Goal: Transaction & Acquisition: Obtain resource

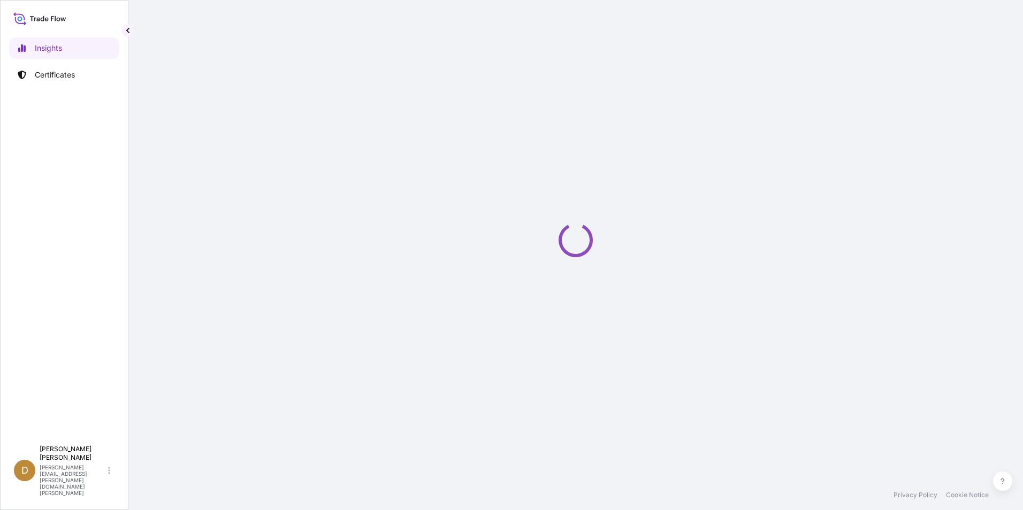
select select "2025"
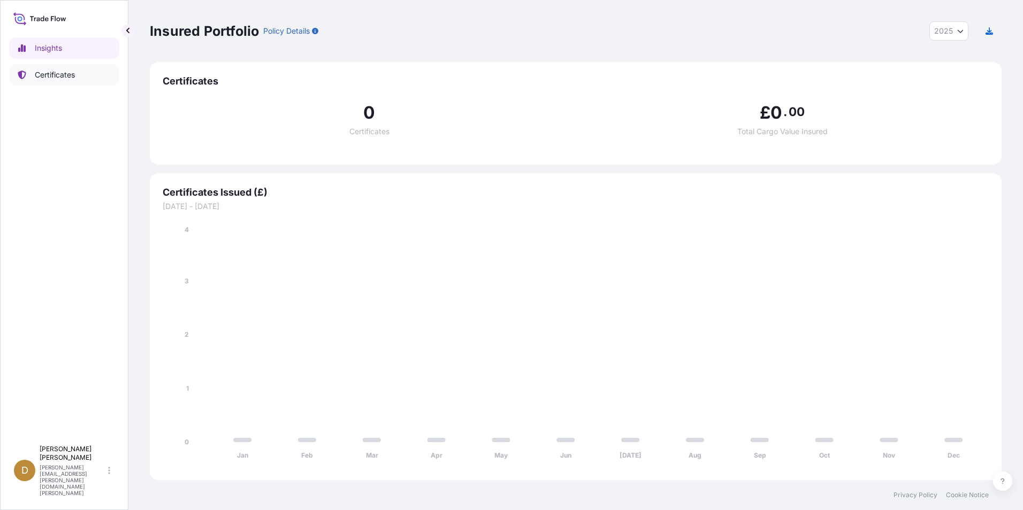
click at [86, 80] on link "Certificates" at bounding box center [64, 74] width 110 height 21
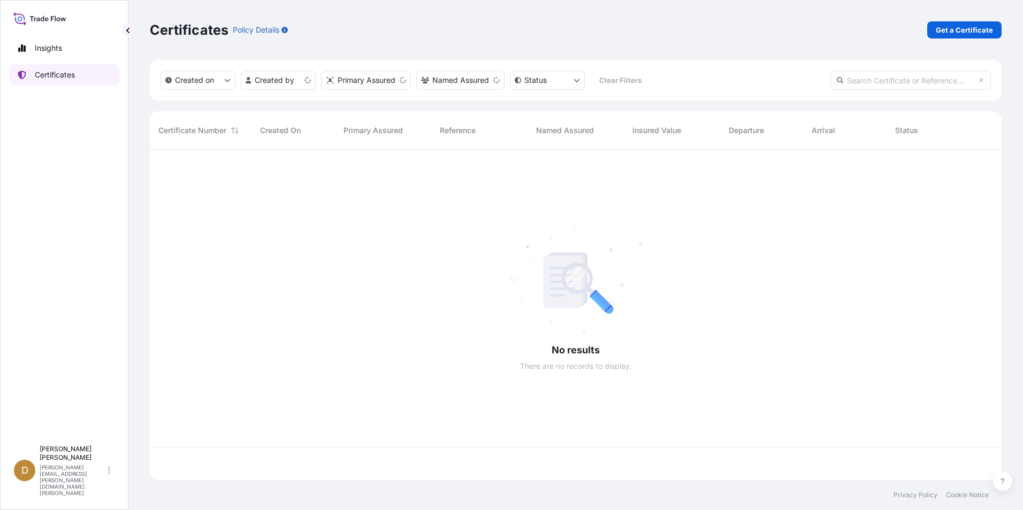
scroll to position [328, 844]
click at [954, 31] on p "Get a Certificate" at bounding box center [964, 30] width 57 height 11
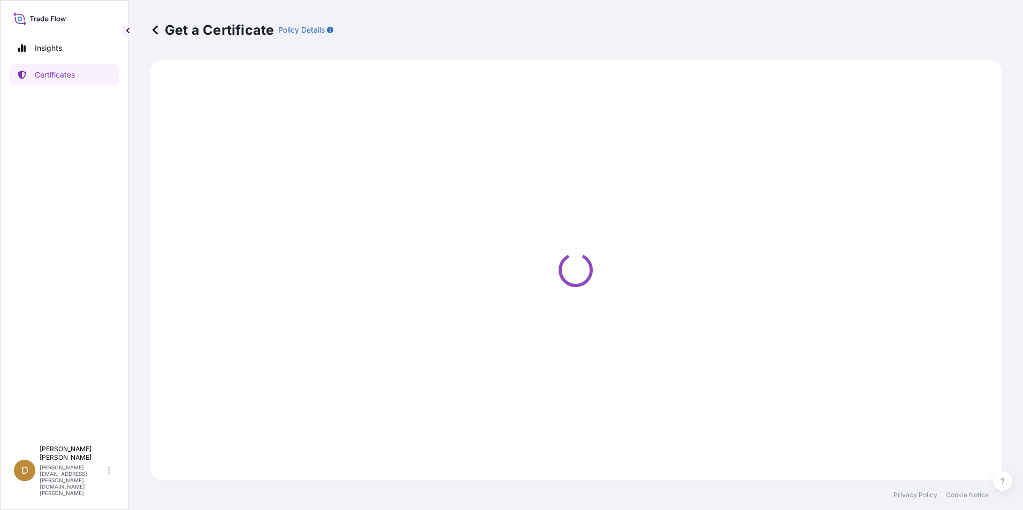
select select "Ocean Vessel"
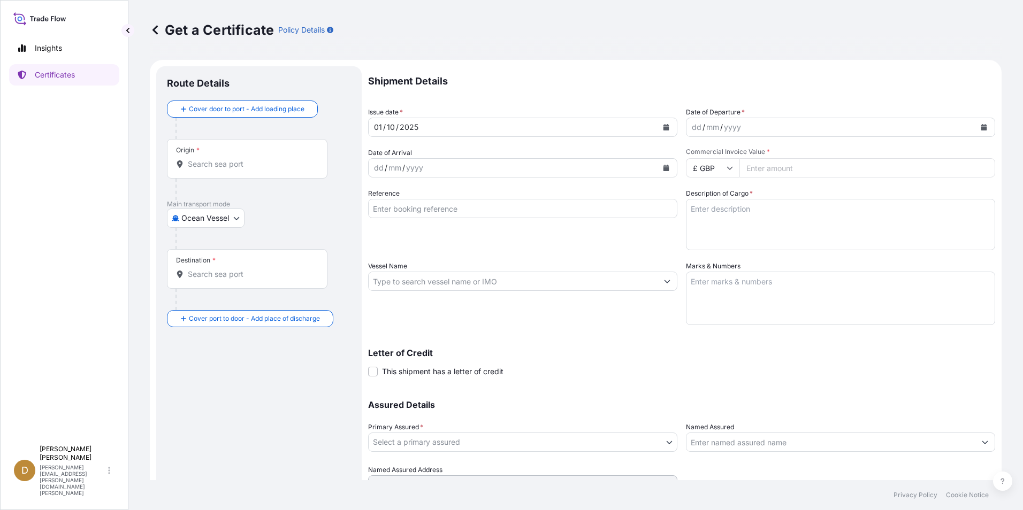
click at [247, 165] on input "Origin *" at bounding box center [251, 164] width 126 height 11
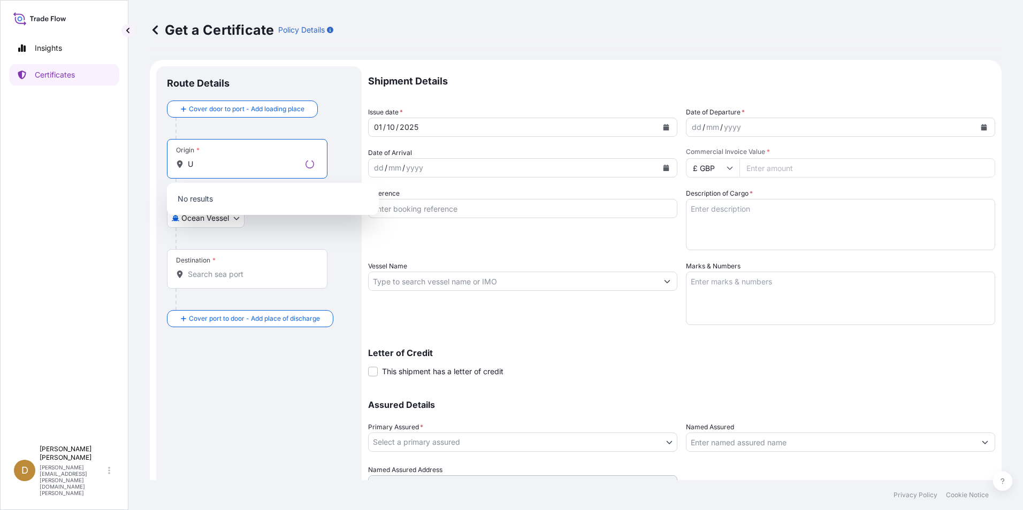
type input "U"
click at [236, 222] on body "0 options available. Insights Certificates D Dancel Canelas [EMAIL_ADDRESS][PER…" at bounding box center [511, 255] width 1023 height 510
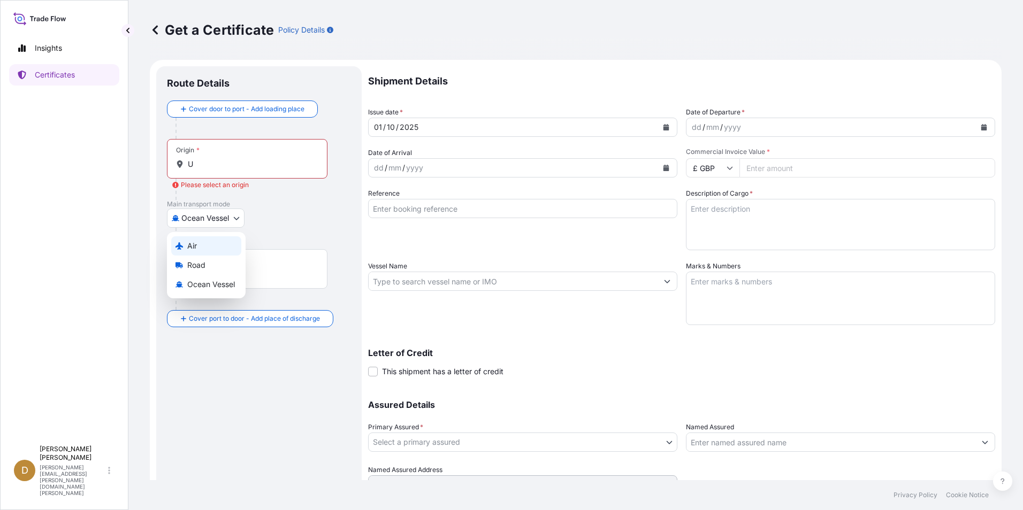
click at [208, 243] on div "Air" at bounding box center [206, 245] width 70 height 19
select select "Air"
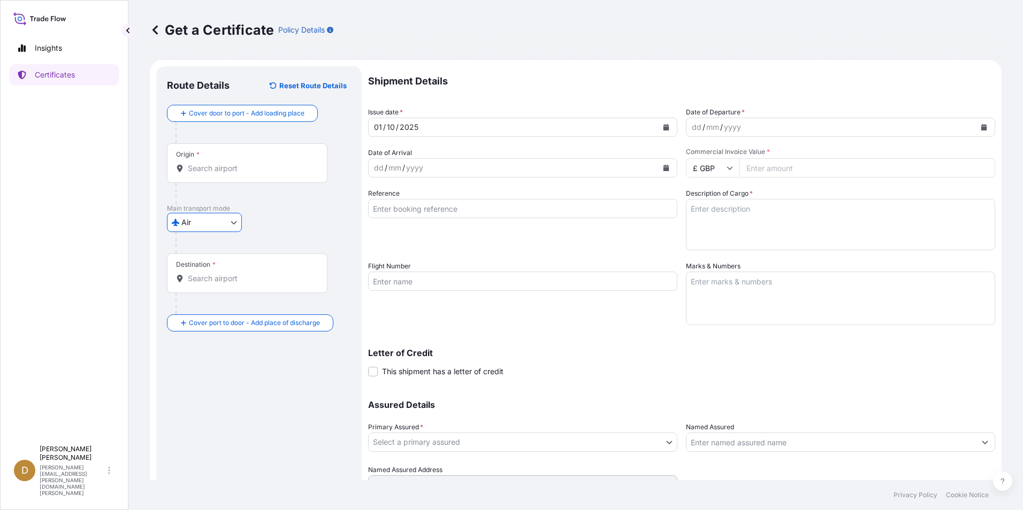
click at [234, 165] on input "Origin *" at bounding box center [251, 168] width 126 height 11
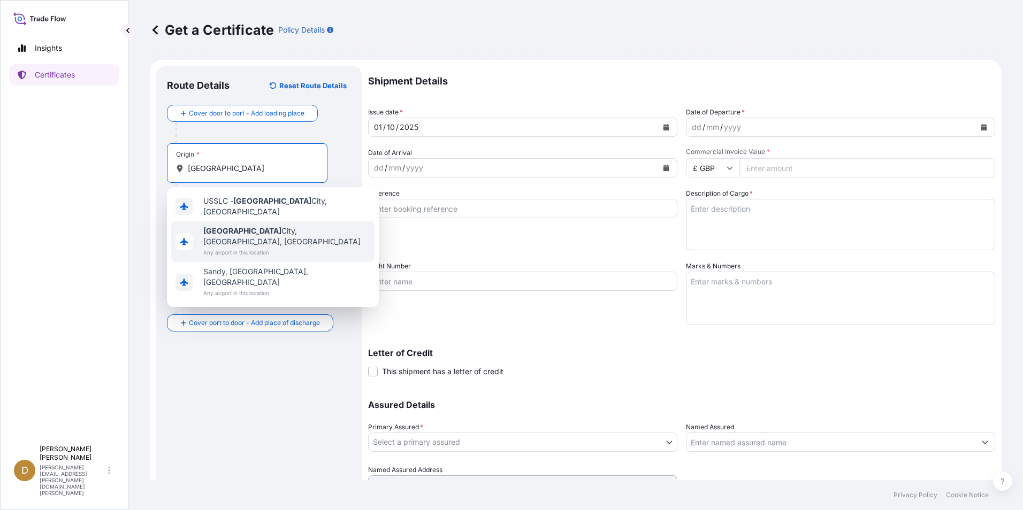
click at [258, 228] on span "[GEOGRAPHIC_DATA], [GEOGRAPHIC_DATA], [GEOGRAPHIC_DATA]" at bounding box center [286, 236] width 167 height 21
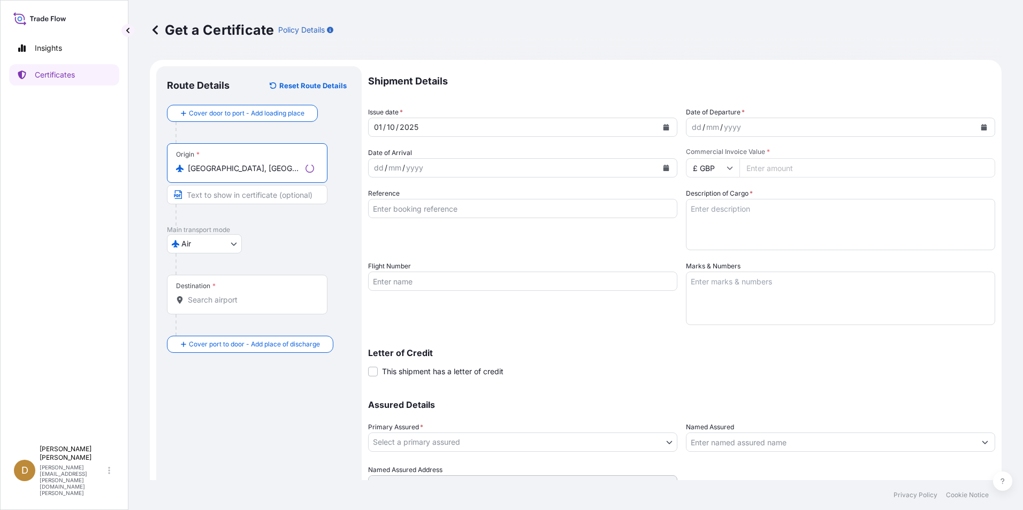
type input "[GEOGRAPHIC_DATA], [GEOGRAPHIC_DATA], [GEOGRAPHIC_DATA]"
click at [219, 296] on input "Destination *" at bounding box center [251, 300] width 126 height 11
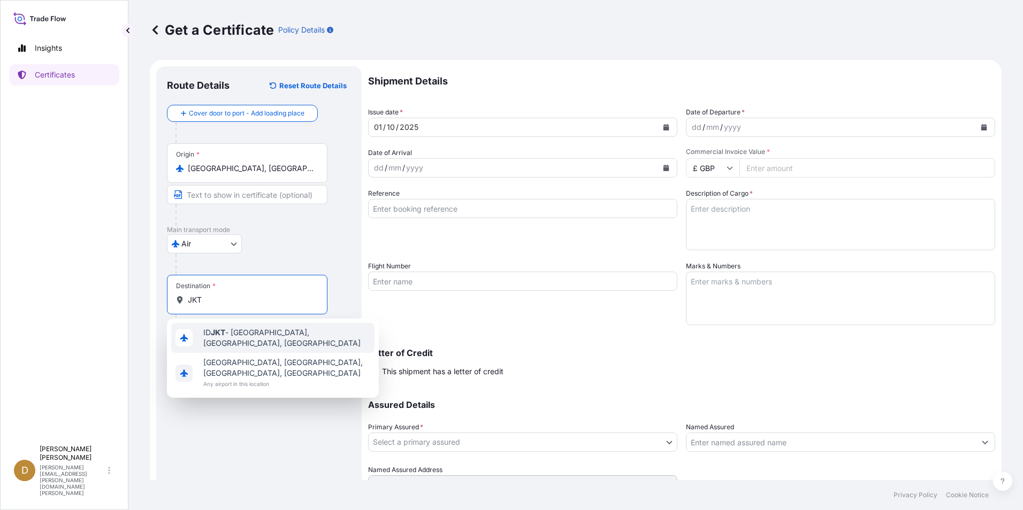
click at [244, 335] on span "ID JKT - [GEOGRAPHIC_DATA], [GEOGRAPHIC_DATA], [GEOGRAPHIC_DATA]" at bounding box center [286, 337] width 167 height 21
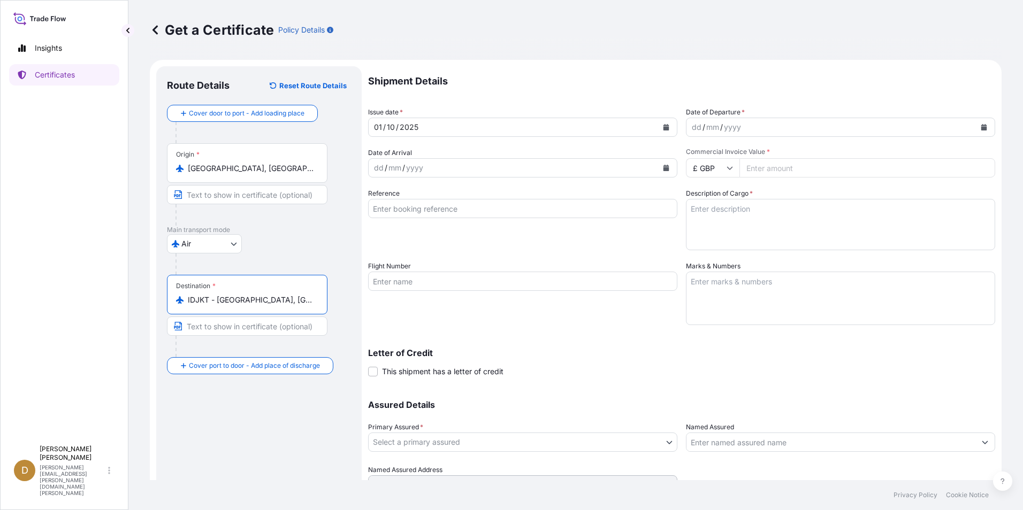
type input "IDJKT - [GEOGRAPHIC_DATA], [GEOGRAPHIC_DATA], [GEOGRAPHIC_DATA]"
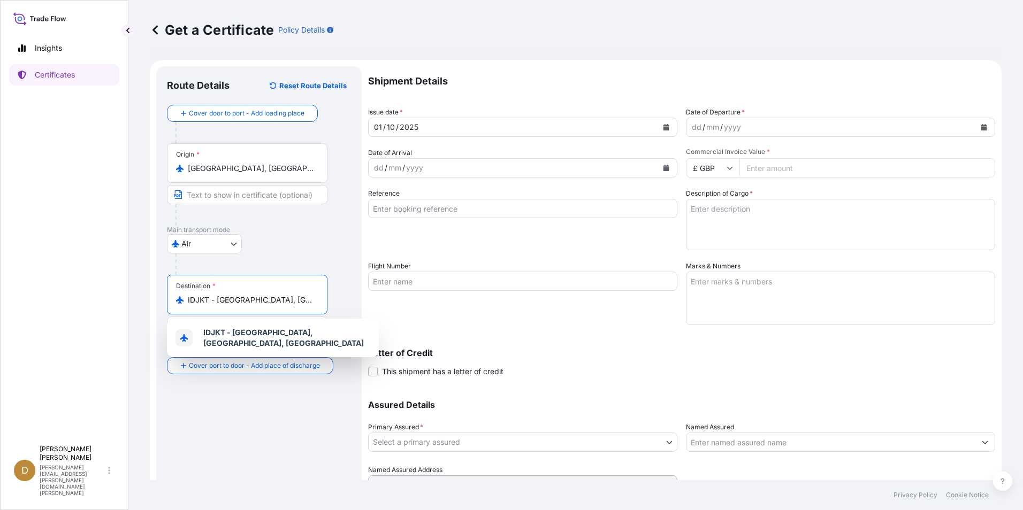
click at [427, 210] on input "Reference" at bounding box center [522, 208] width 309 height 19
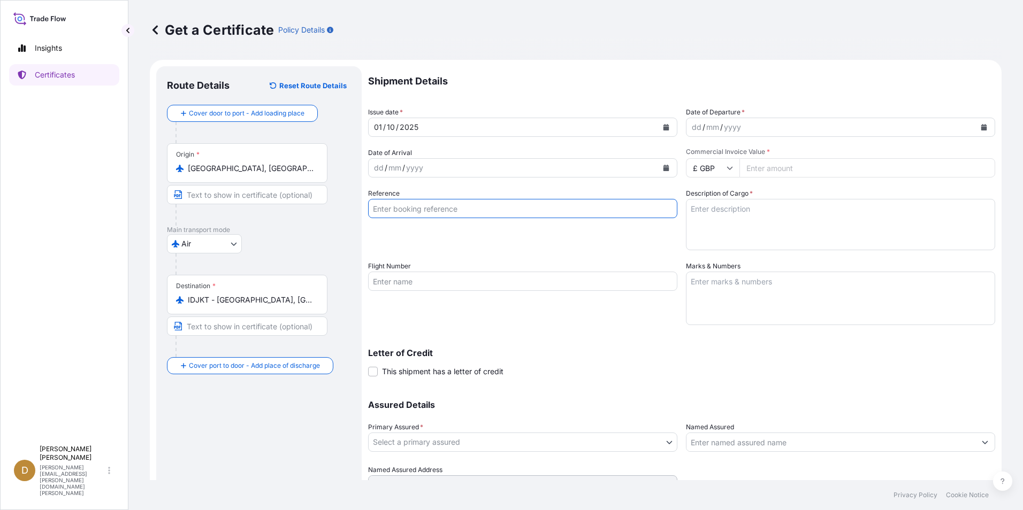
paste input "4530235570"
type input "4530235570"
click at [981, 128] on icon "Calendar" at bounding box center [984, 127] width 6 height 6
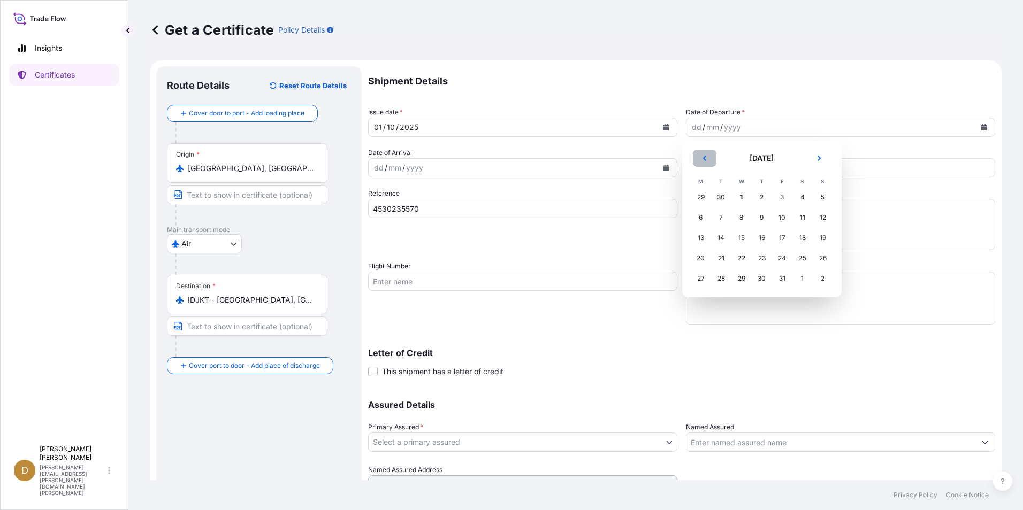
click at [703, 159] on icon "Previous" at bounding box center [704, 158] width 6 height 6
click at [719, 278] on div "30" at bounding box center [720, 278] width 19 height 19
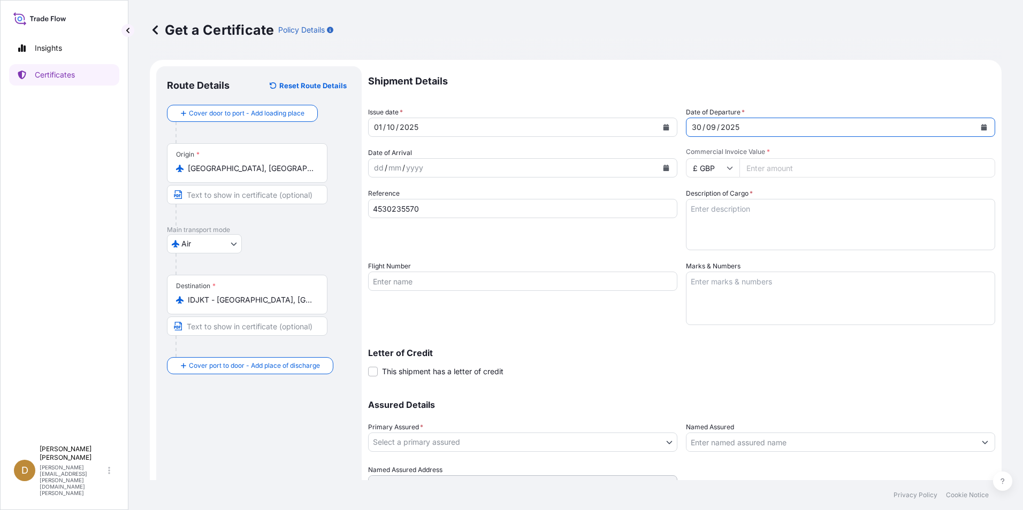
click at [722, 170] on input "£ GBP" at bounding box center [712, 167] width 53 height 19
click at [712, 245] on div "$ USD" at bounding box center [708, 242] width 45 height 20
type input "$ USD"
click at [764, 167] on input "Commercial Invoice Value *" at bounding box center [867, 167] width 256 height 19
type input "2254.28"
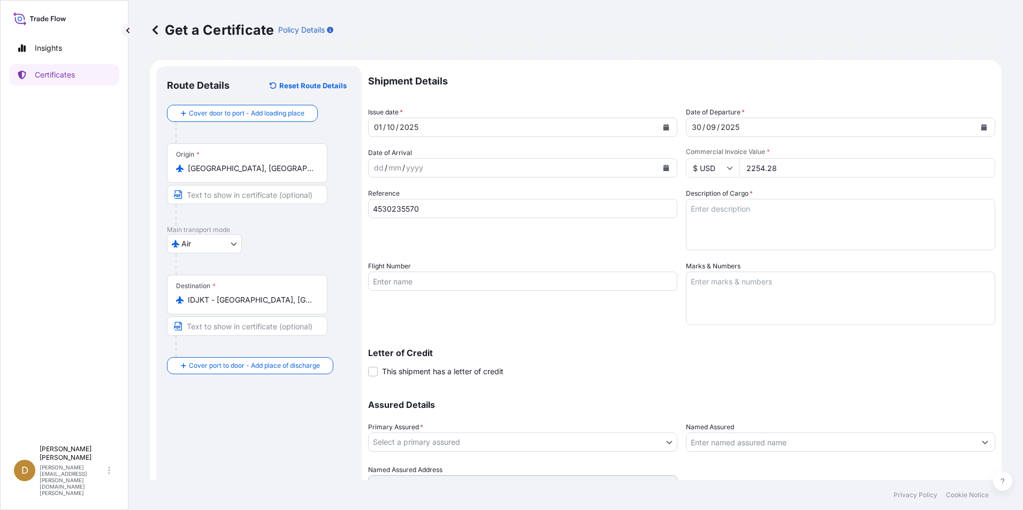
click at [816, 205] on textarea "Description of Cargo *" at bounding box center [840, 224] width 309 height 51
click at [768, 220] on textarea "Description of Cargo *" at bounding box center [840, 224] width 309 height 51
paste textarea "[PHONE_NUMBER] Cotters and Locking Devices"
click at [777, 232] on textarea "[PHONE_NUMBER] Cotters and Locking Devices" at bounding box center [840, 224] width 309 height 51
paste textarea "[PHONE_NUMBER] Excavating Teeth"
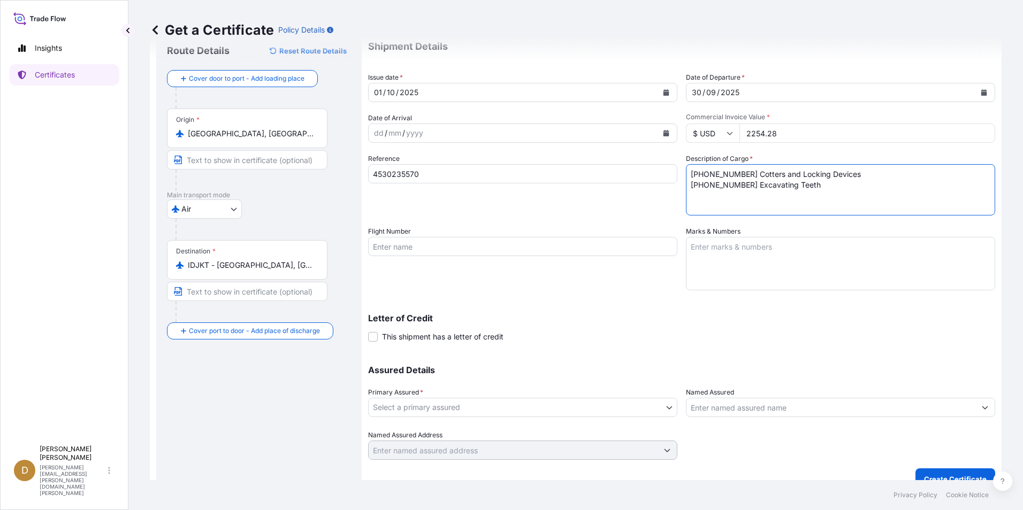
scroll to position [51, 0]
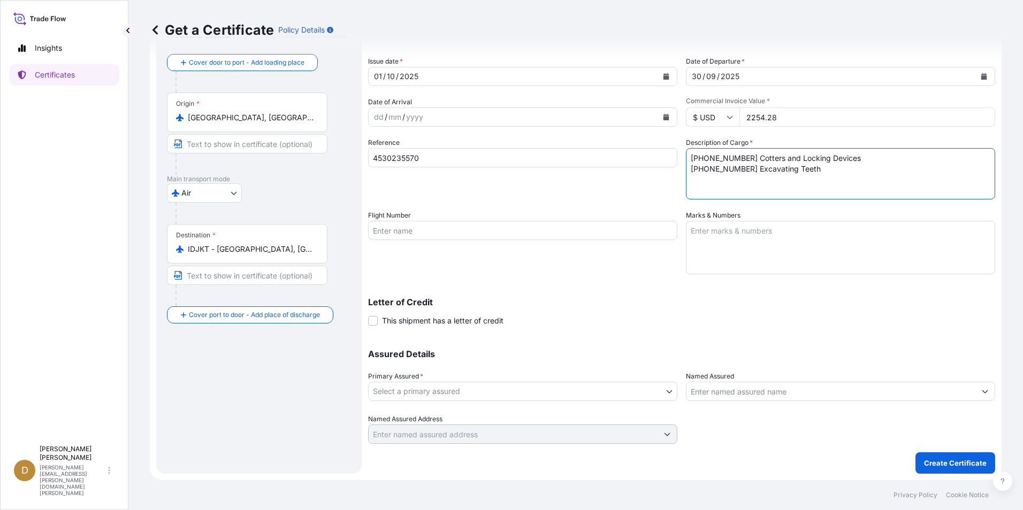
type textarea "[PHONE_NUMBER] Cotters and Locking Devices [PHONE_NUMBER] Excavating Teeth"
click at [414, 391] on body "Insights Certificates D Dancel Canelas [EMAIL_ADDRESS][PERSON_NAME][DOMAIN_NAME…" at bounding box center [511, 255] width 1023 height 510
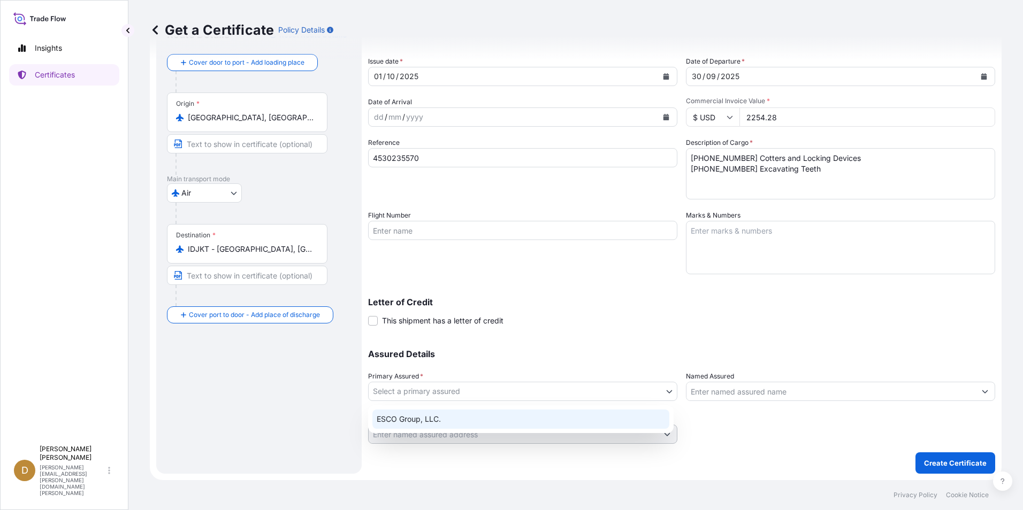
click at [425, 419] on div "ESCO Group, LLC." at bounding box center [520, 419] width 297 height 19
select select "31790"
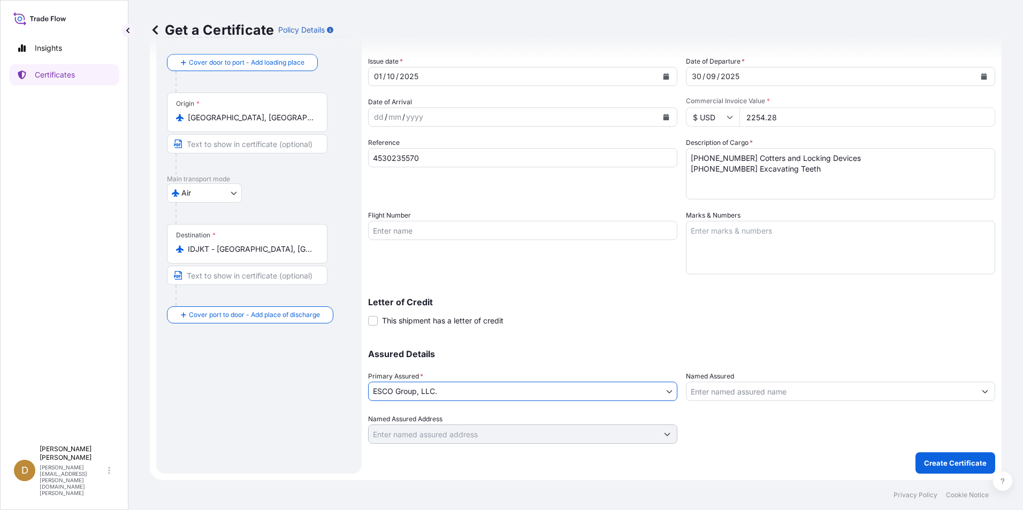
click at [779, 392] on input "Named Assured" at bounding box center [830, 391] width 289 height 19
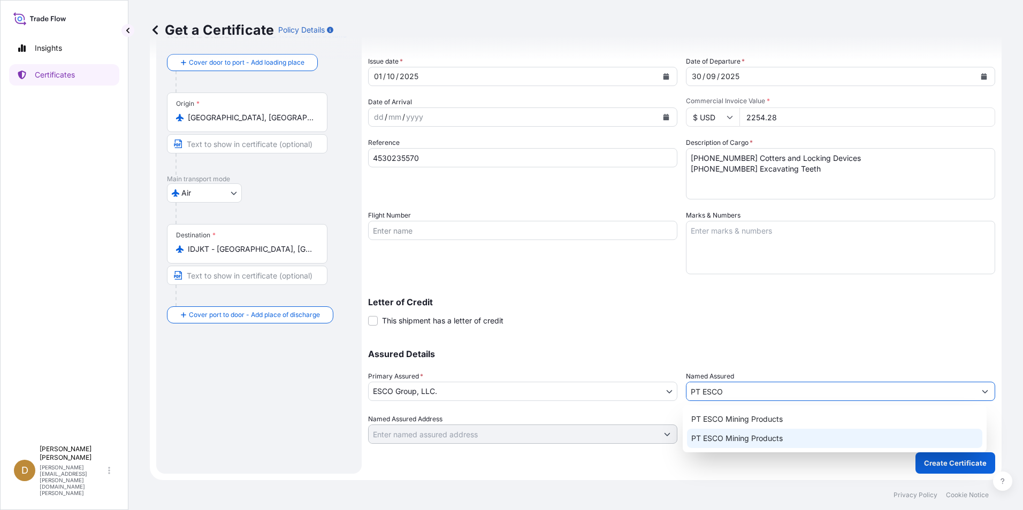
click at [742, 439] on span "PT ESCO Mining Products" at bounding box center [736, 438] width 91 height 11
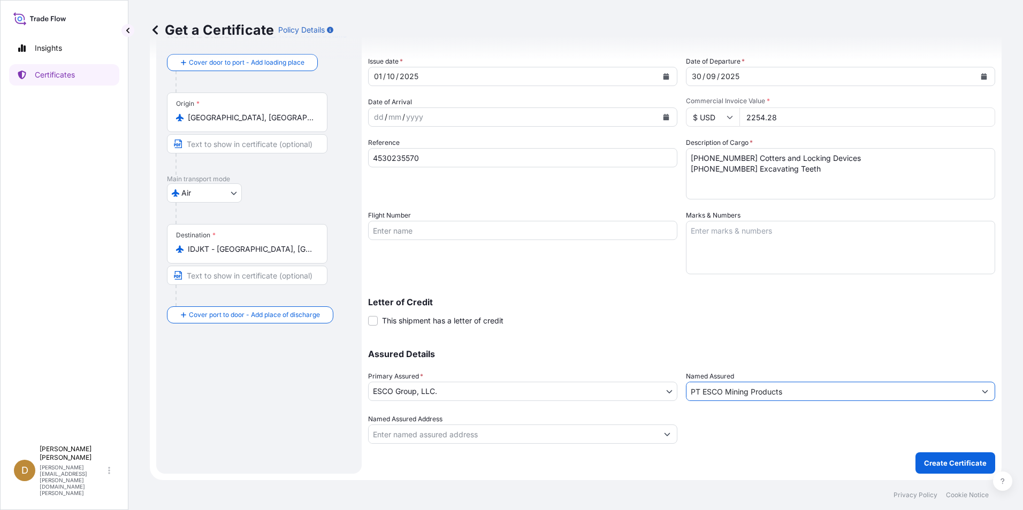
scroll to position [0, 0]
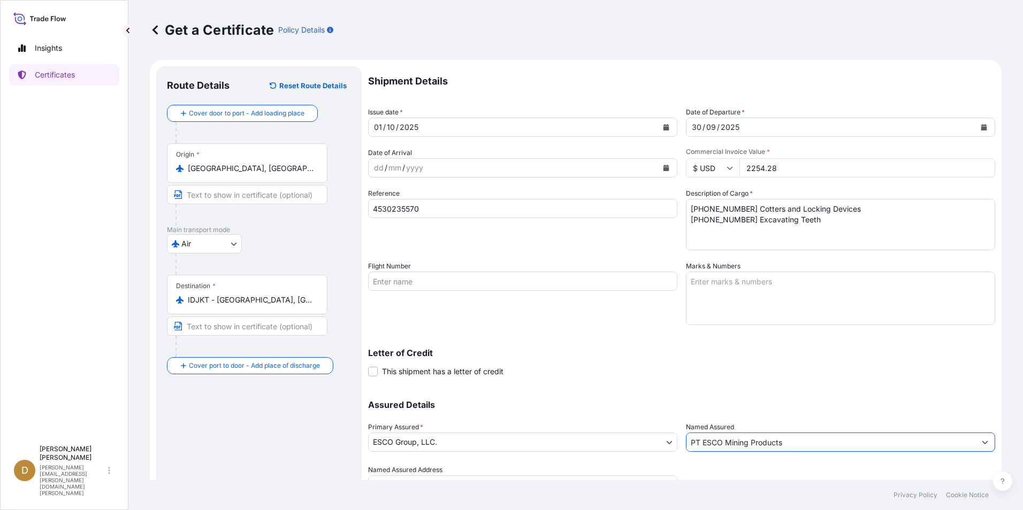
type input "PT ESCO Mining Products"
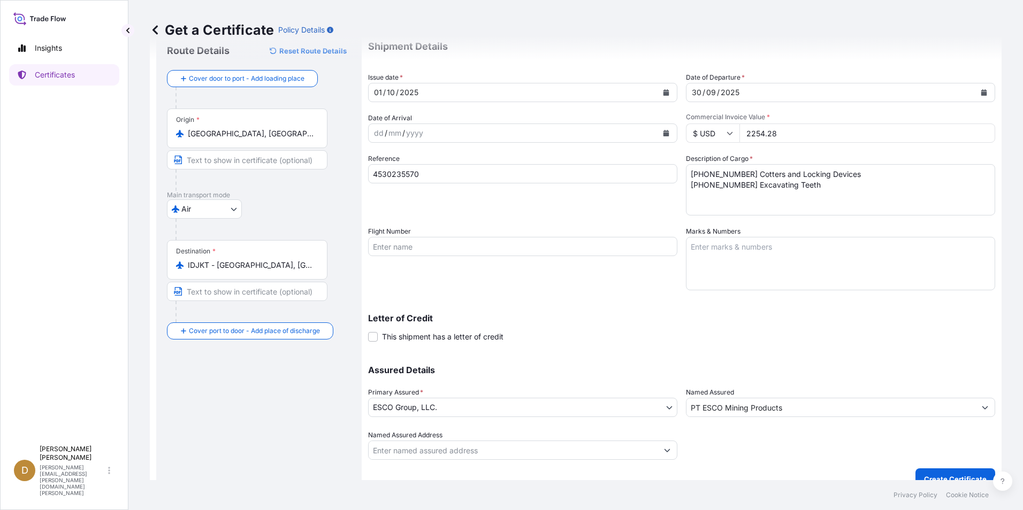
scroll to position [51, 0]
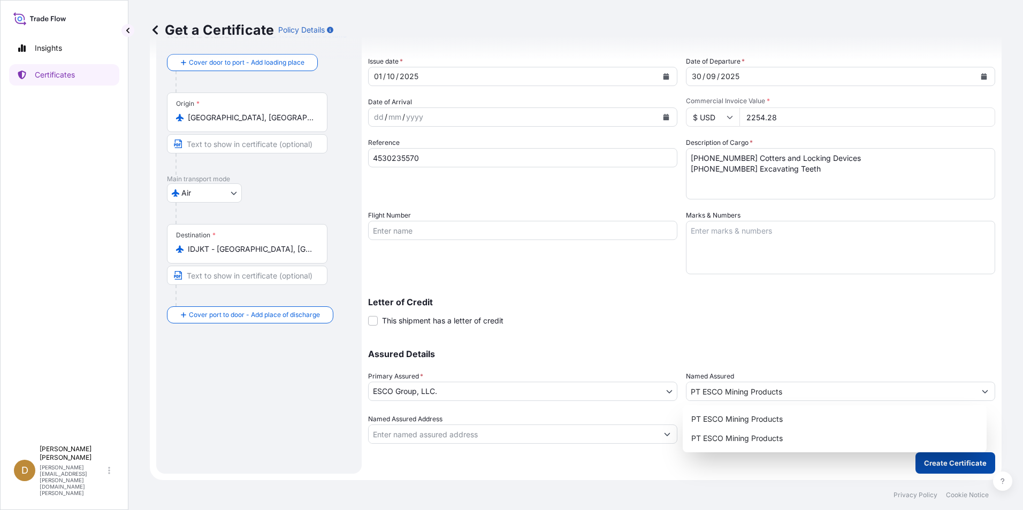
click at [952, 459] on p "Create Certificate" at bounding box center [955, 463] width 63 height 11
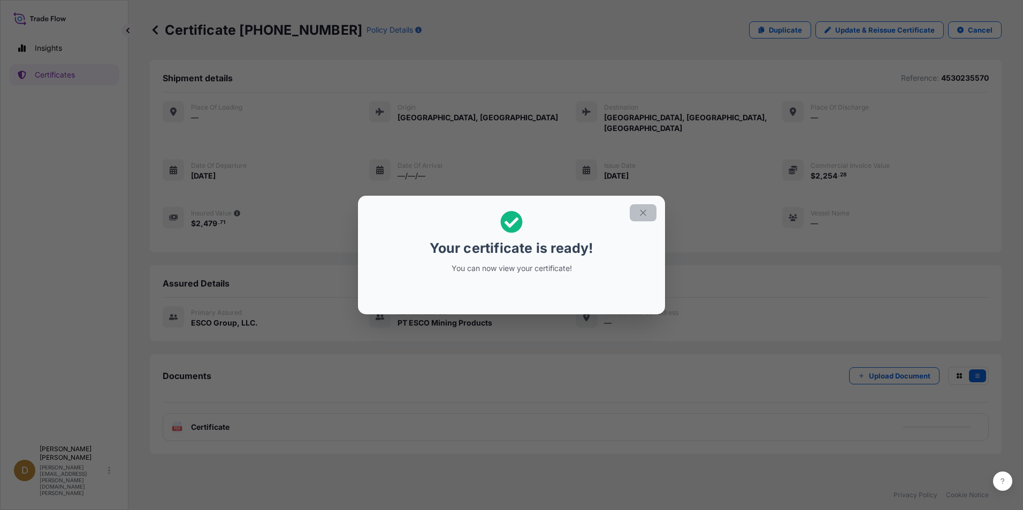
click at [640, 211] on icon "button" at bounding box center [643, 213] width 10 height 10
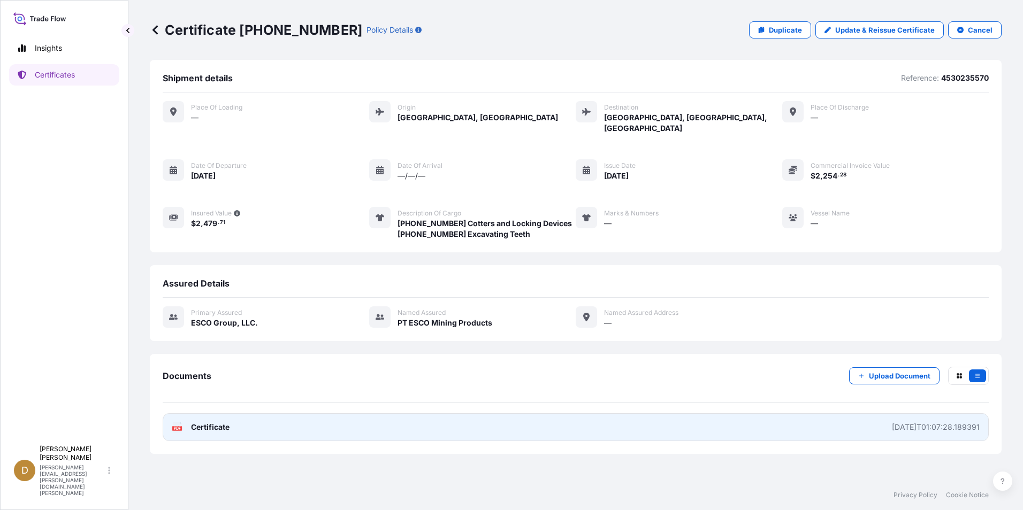
click at [918, 422] on div "[DATE]T01:07:28.189391" at bounding box center [936, 427] width 88 height 11
